Goal: Transaction & Acquisition: Obtain resource

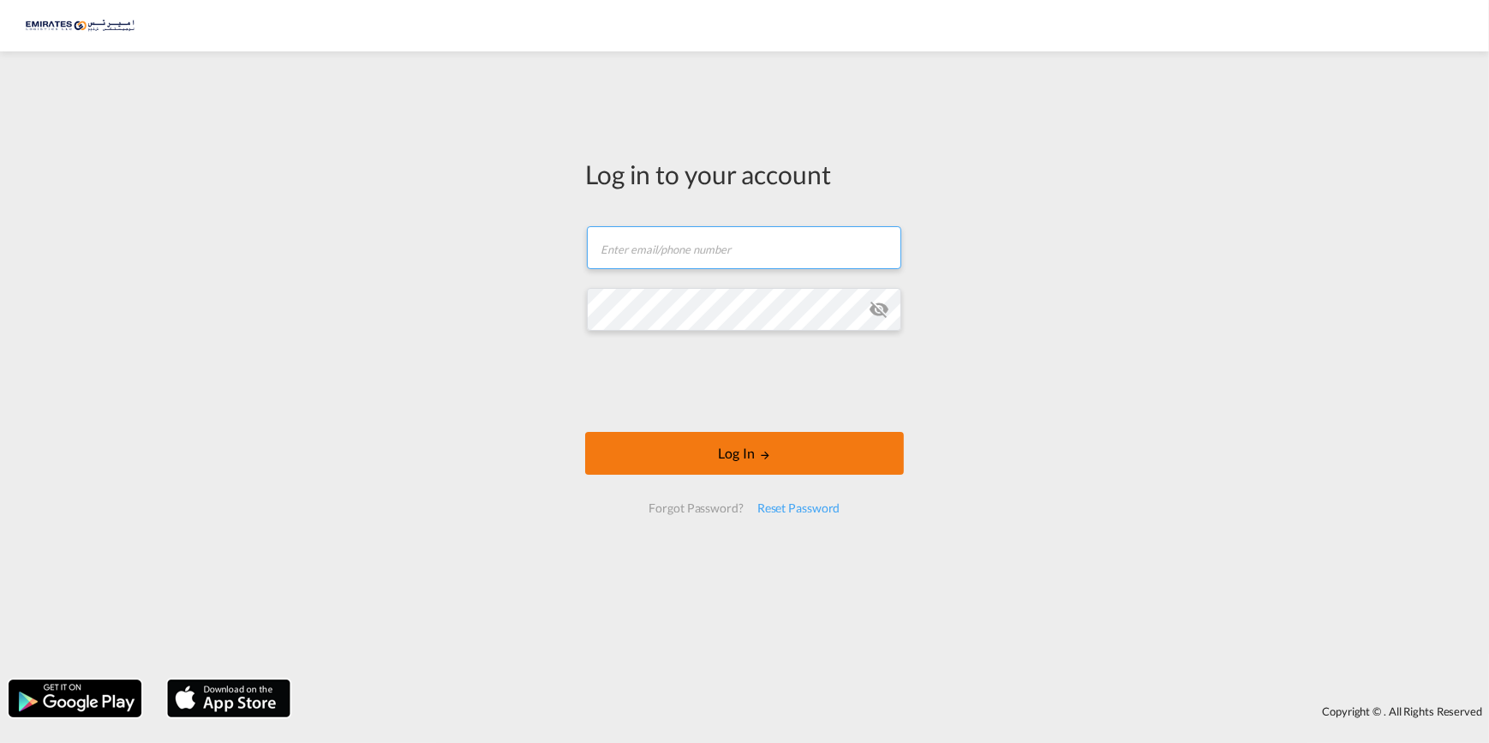
type input "[PERSON_NAME][EMAIL_ADDRESS][DOMAIN_NAME]"
click at [692, 446] on button "Log In" at bounding box center [744, 453] width 319 height 43
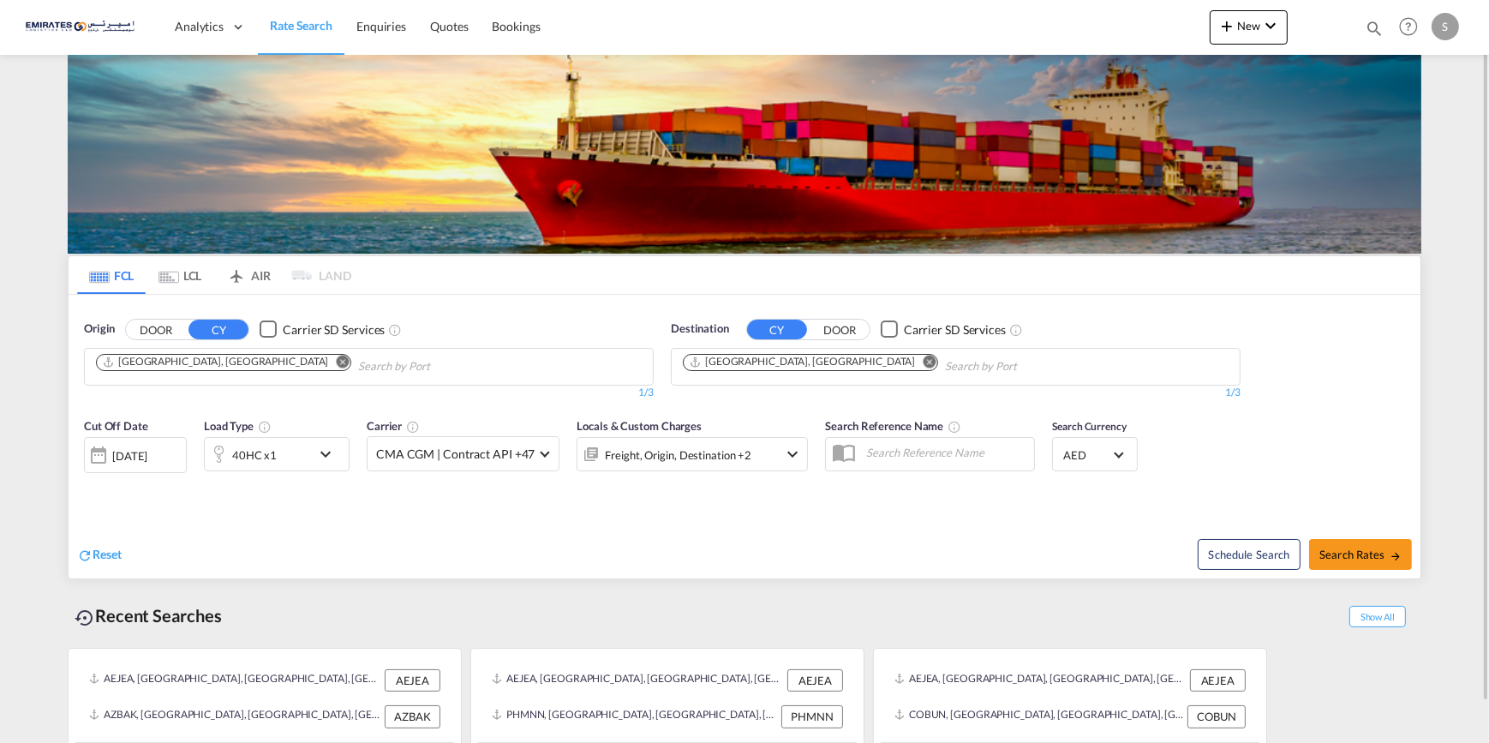
click at [924, 358] on md-icon "Remove" at bounding box center [930, 361] width 13 height 13
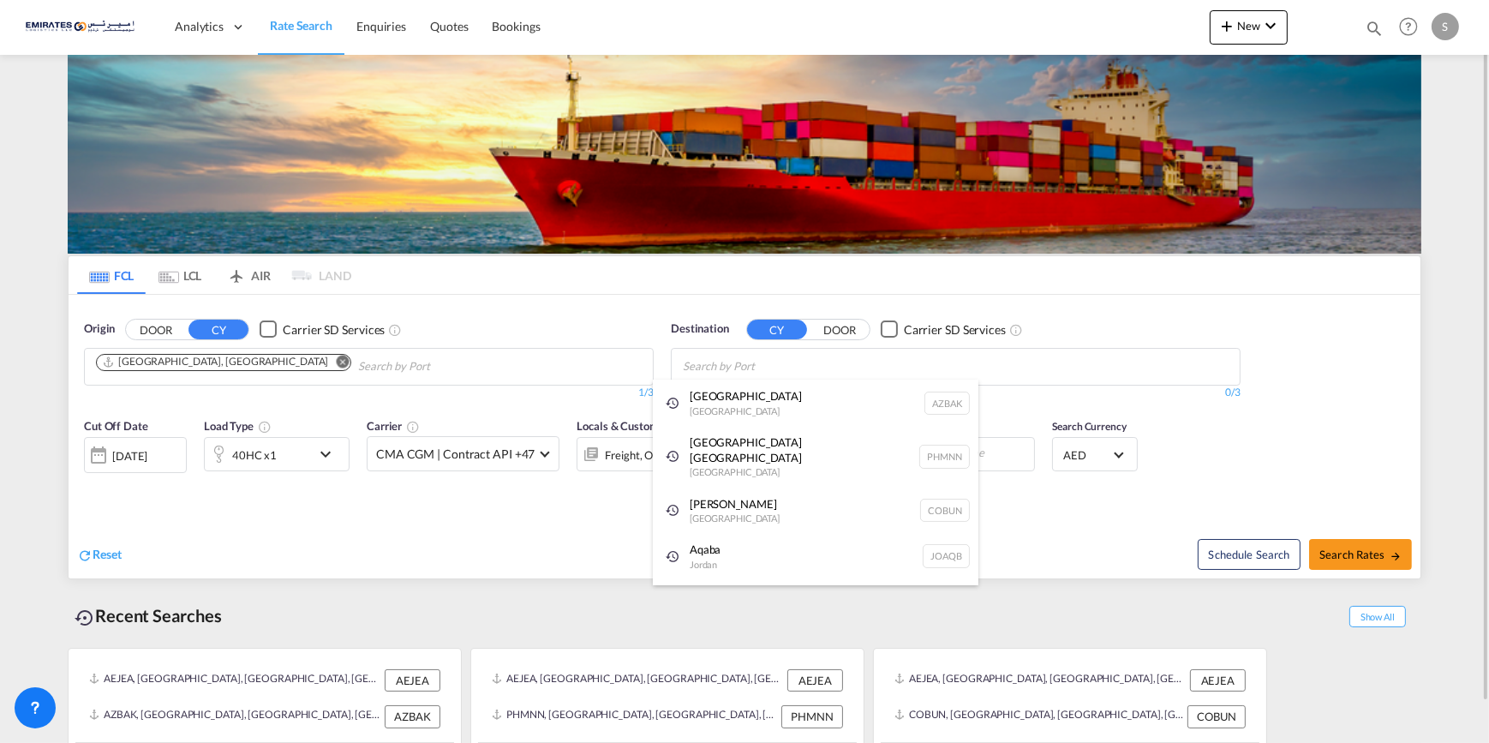
paste input "penang"
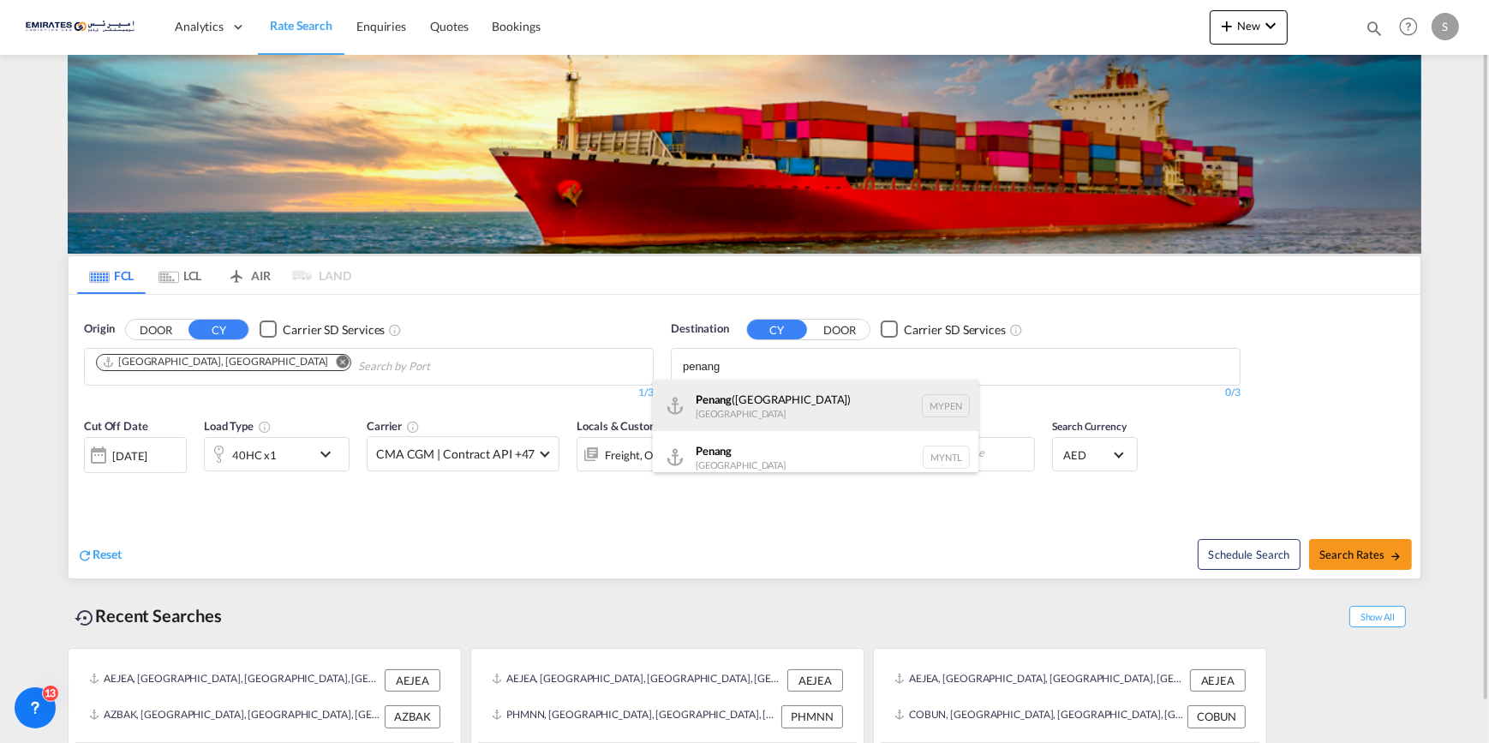
type input "penang"
click at [779, 407] on div "Penang ([GEOGRAPHIC_DATA]) [GEOGRAPHIC_DATA] MYPEN" at bounding box center [816, 405] width 326 height 51
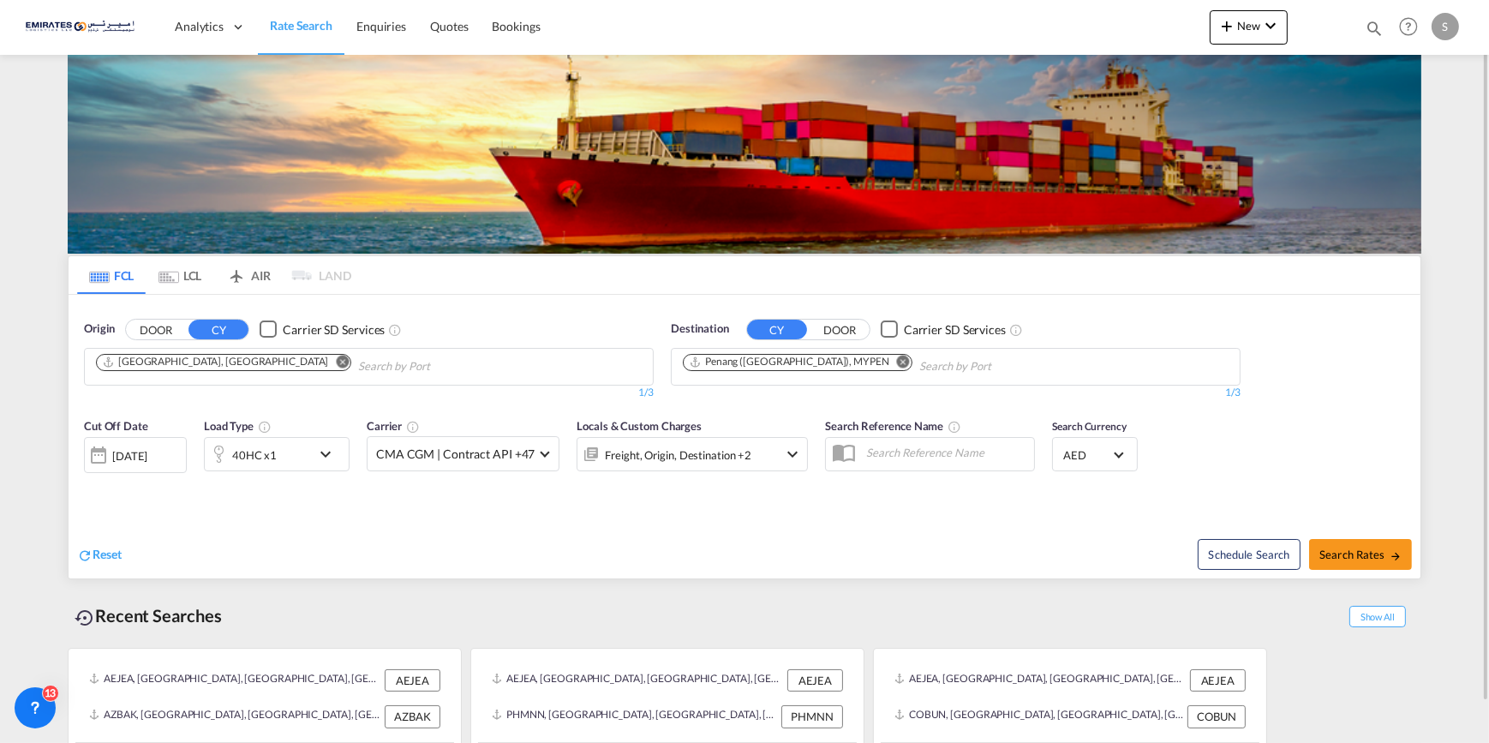
click at [897, 359] on md-icon "Remove" at bounding box center [903, 361] width 13 height 13
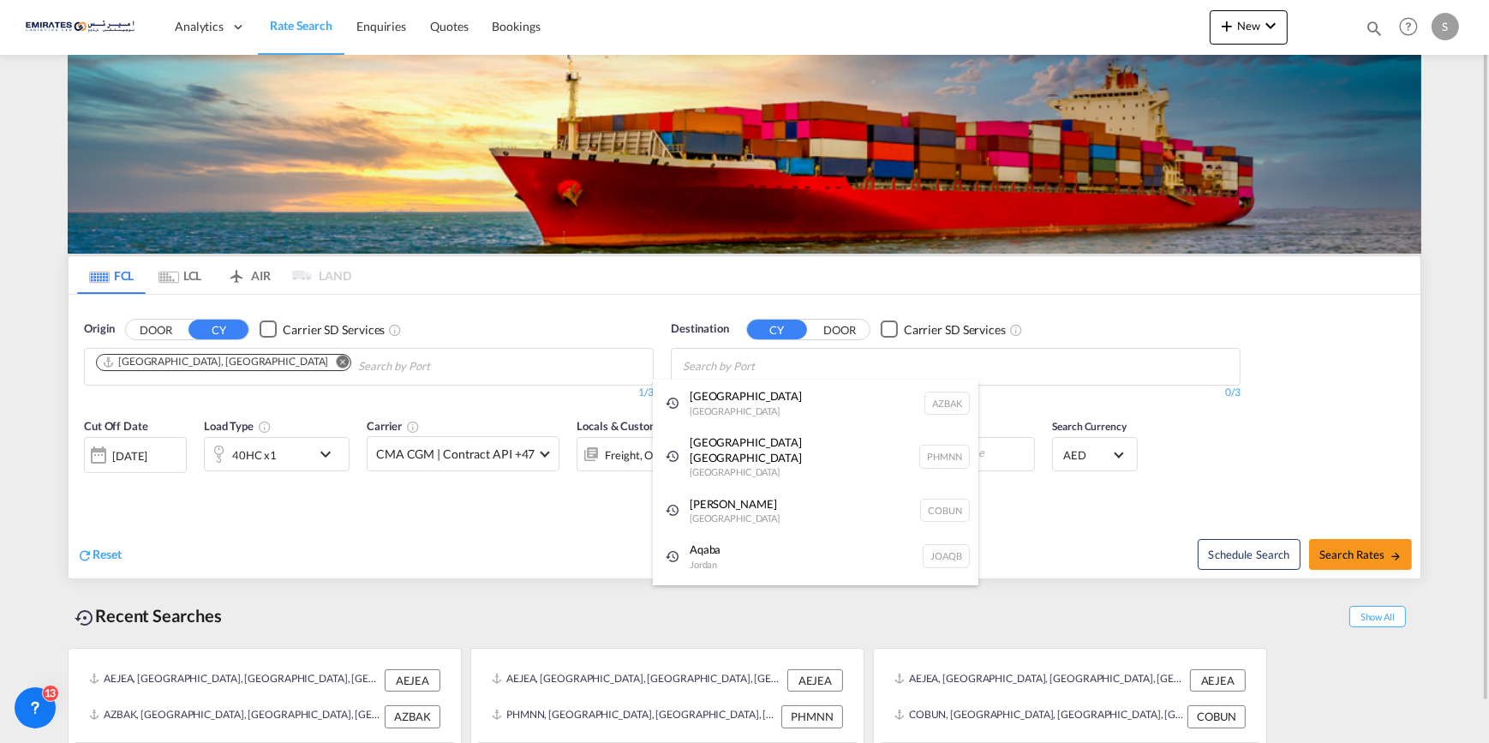
paste input "penang"
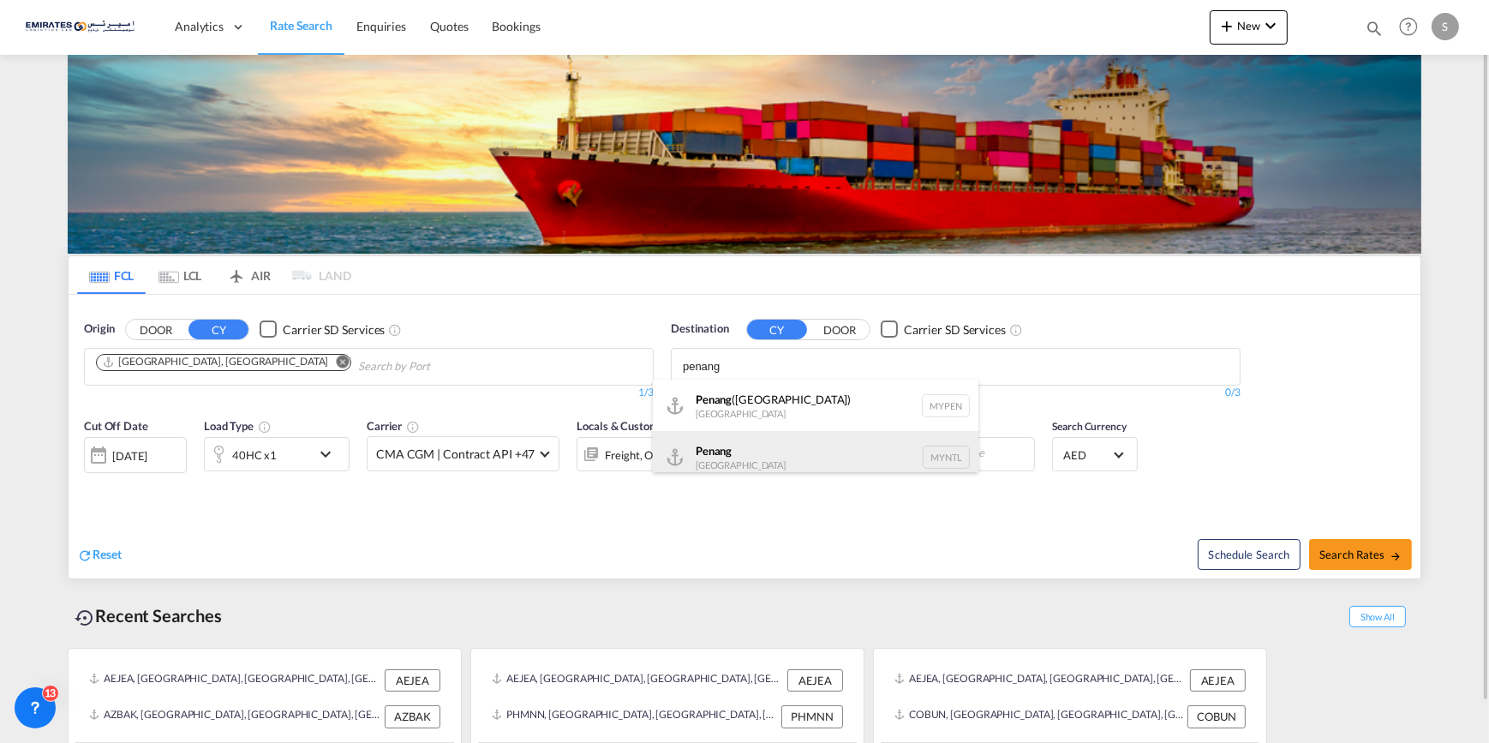
type input "penang"
click at [734, 458] on div "Penang [GEOGRAPHIC_DATA] MYNTL" at bounding box center [816, 456] width 326 height 51
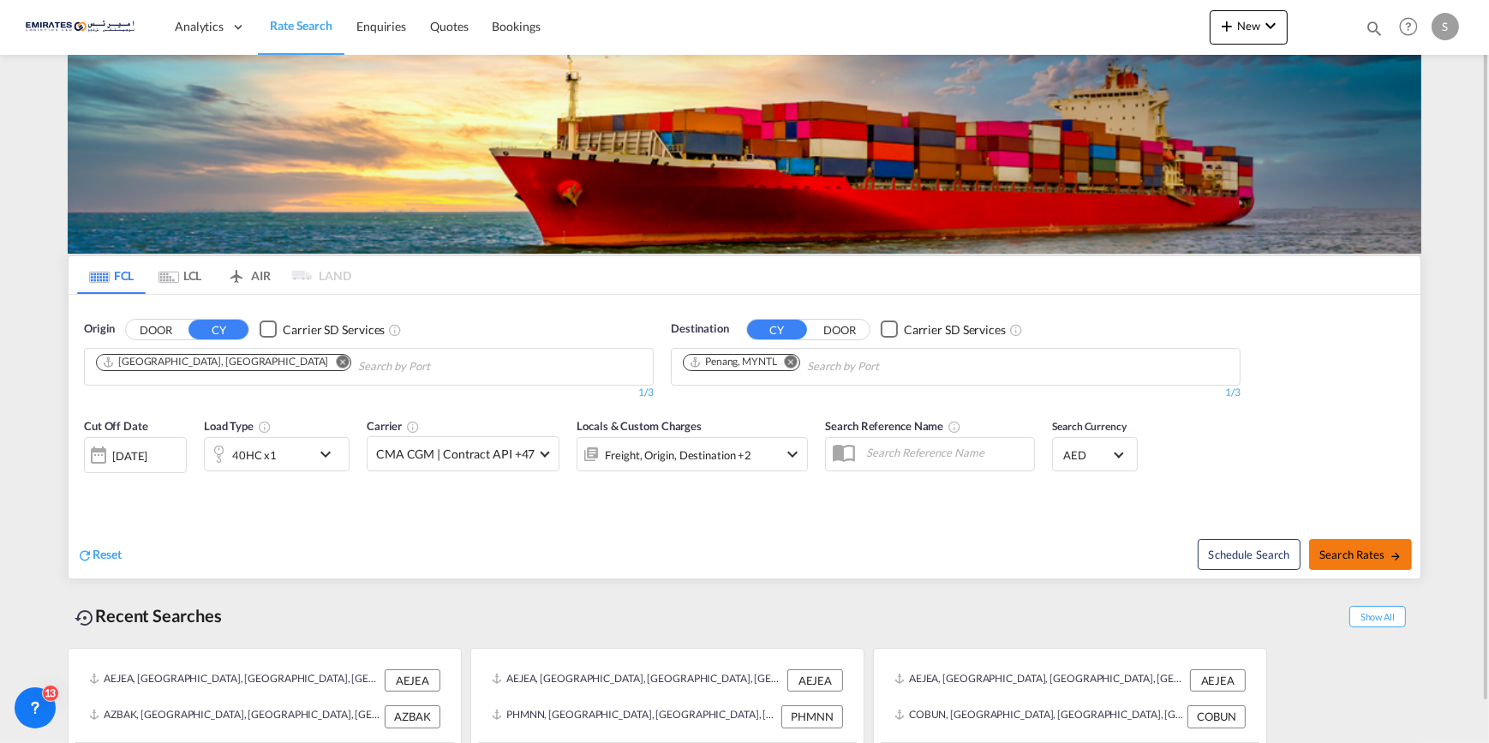
click at [1378, 554] on span "Search Rates" at bounding box center [1361, 555] width 82 height 14
type input "AEJEA to MYNTL / [DATE]"
